Goal: Find specific page/section: Find specific page/section

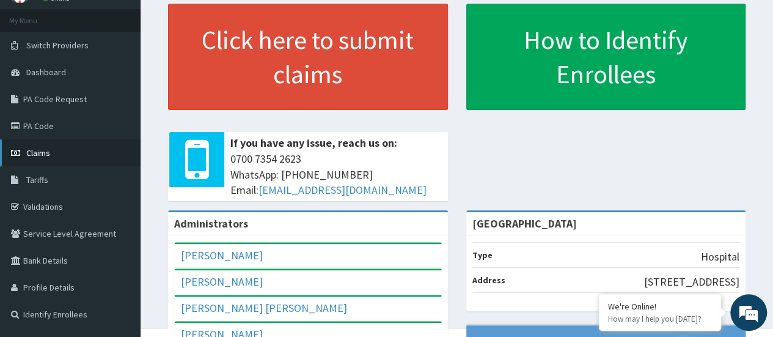
scroll to position [122, 0]
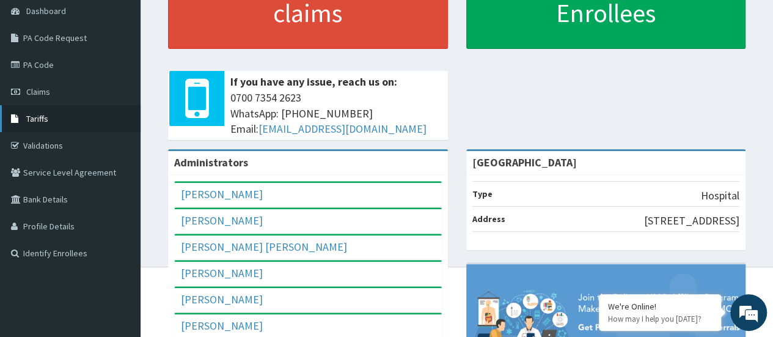
click at [50, 119] on link "Tariffs" at bounding box center [70, 118] width 141 height 27
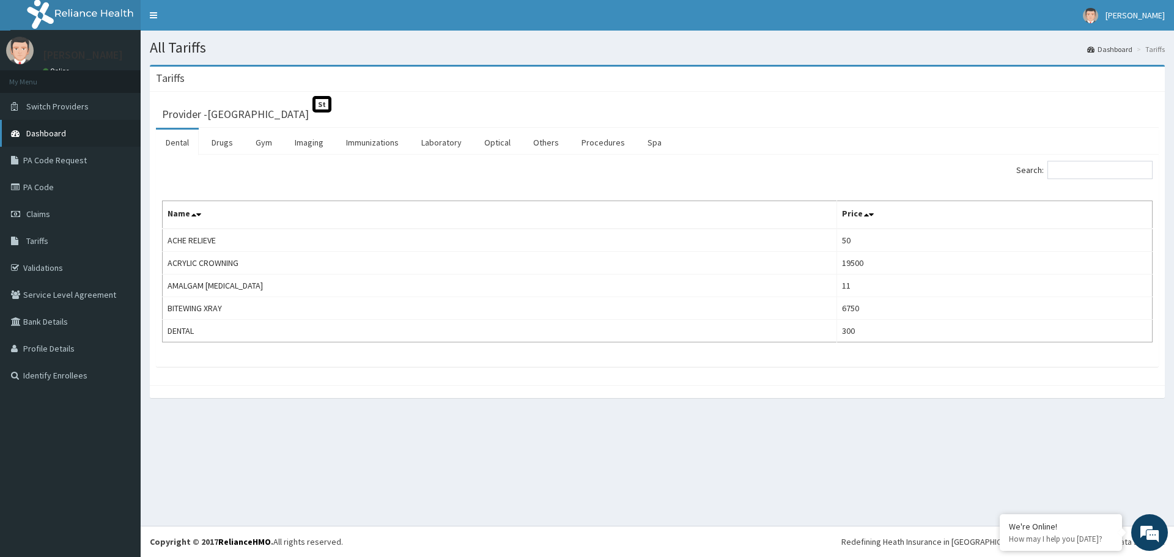
click at [57, 131] on span "Dashboard" at bounding box center [46, 133] width 40 height 11
